Goal: Information Seeking & Learning: Learn about a topic

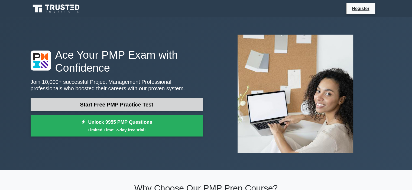
click at [64, 105] on link "Start Free PMP Practice Test" at bounding box center [117, 104] width 172 height 13
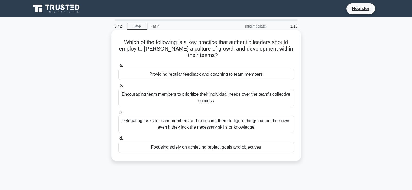
click at [181, 75] on div "Providing regular feedback and coaching to team members" at bounding box center [206, 74] width 176 height 11
click at [118, 67] on input "a. Providing regular feedback and coaching to team members" at bounding box center [118, 66] width 0 height 4
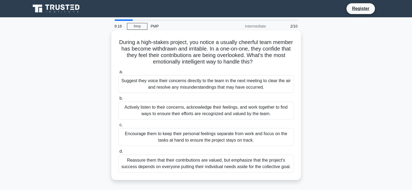
click at [136, 165] on div "Reassure them that their contributions are valued, but emphasize that the proje…" at bounding box center [206, 164] width 176 height 18
click at [118, 154] on input "d. Reassure them that their contributions are valued, but emphasize that the pr…" at bounding box center [118, 152] width 0 height 4
